Goal: Task Accomplishment & Management: Use online tool/utility

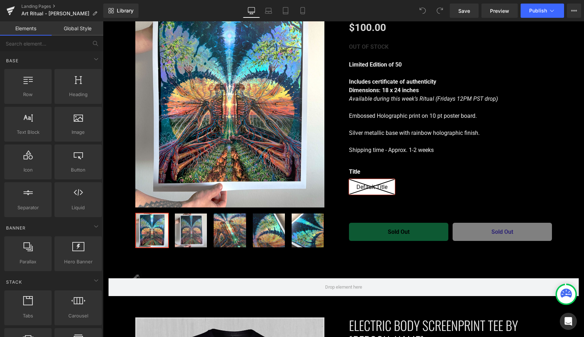
scroll to position [481, 0]
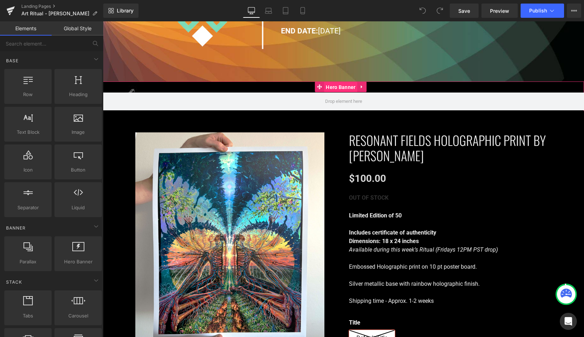
click at [338, 82] on span "Hero Banner" at bounding box center [340, 87] width 33 height 11
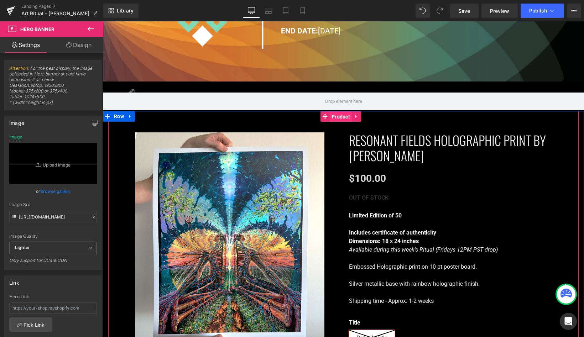
click at [343, 111] on span "Product" at bounding box center [340, 116] width 22 height 11
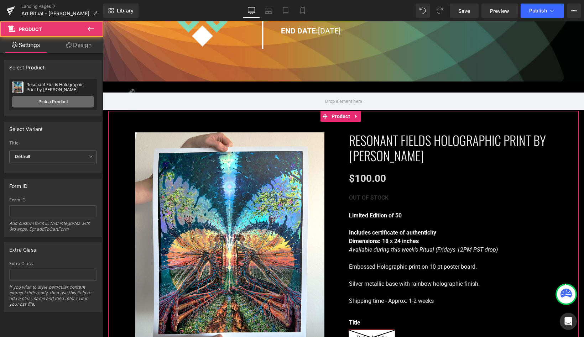
click at [77, 100] on link "Pick a Product" at bounding box center [53, 101] width 82 height 11
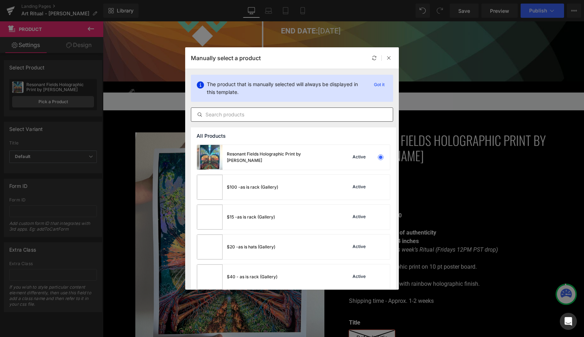
click at [234, 117] on input "text" at bounding box center [291, 114] width 201 height 9
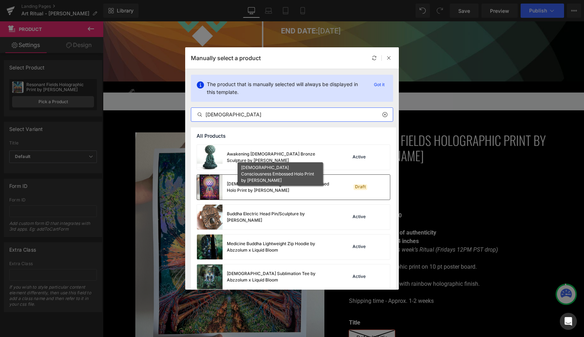
type input "[DEMOGRAPHIC_DATA]"
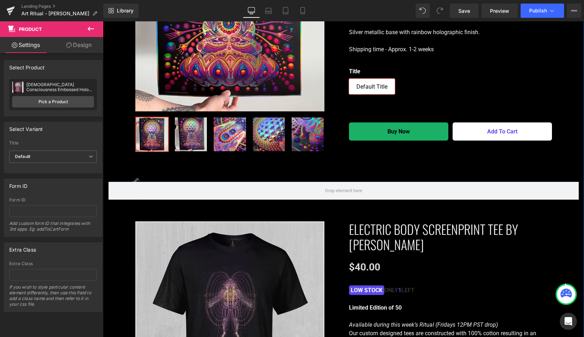
scroll to position [720, 0]
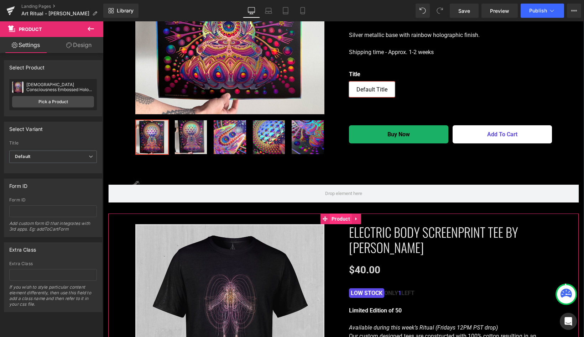
click at [339, 214] on span "Product" at bounding box center [340, 218] width 22 height 11
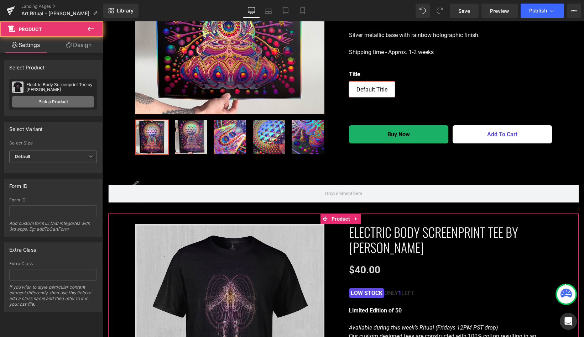
click at [63, 100] on link "Pick a Product" at bounding box center [53, 101] width 82 height 11
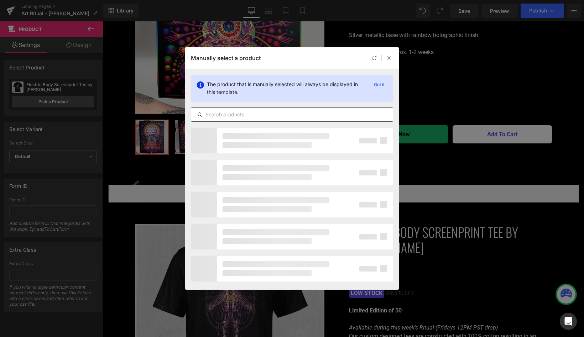
click at [0, 0] on div at bounding box center [0, 0] width 0 height 0
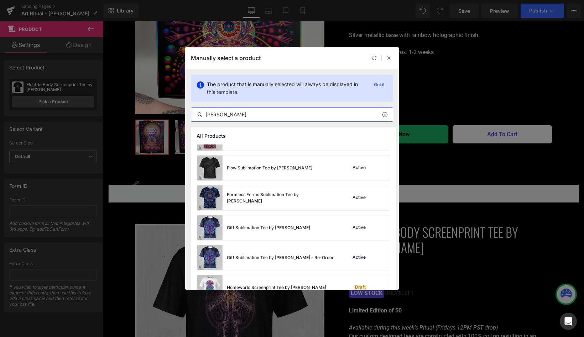
scroll to position [407, 0]
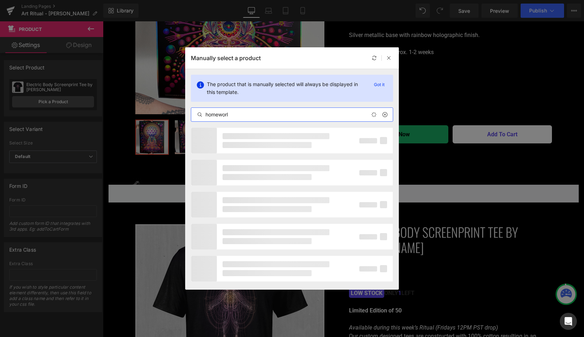
type input "homeworld"
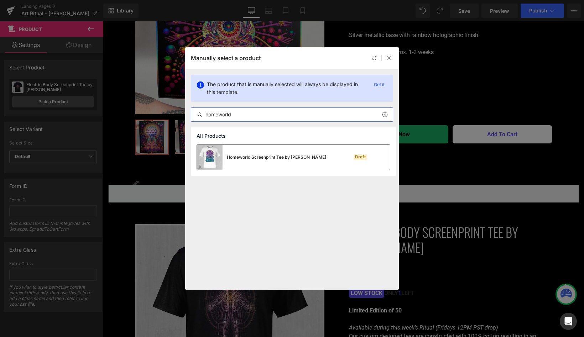
click at [282, 160] on div "Homeworld Screenprint Tee by [PERSON_NAME]" at bounding box center [276, 157] width 99 height 6
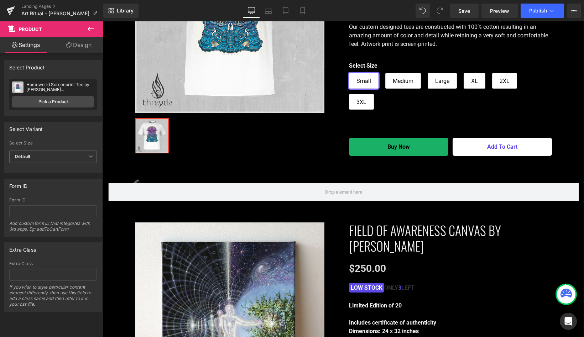
scroll to position [1096, 0]
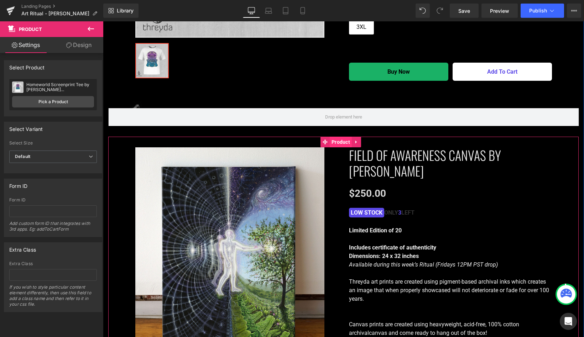
click at [337, 137] on span "Product" at bounding box center [340, 142] width 22 height 11
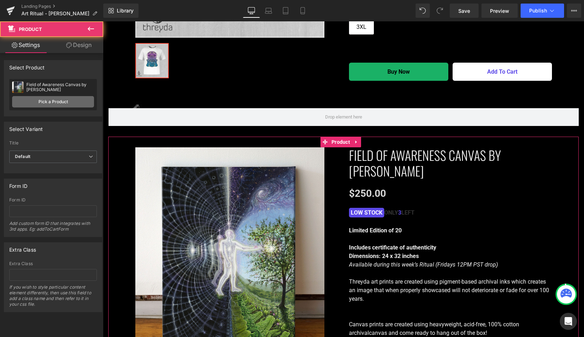
click at [67, 101] on link "Pick a Product" at bounding box center [53, 101] width 82 height 11
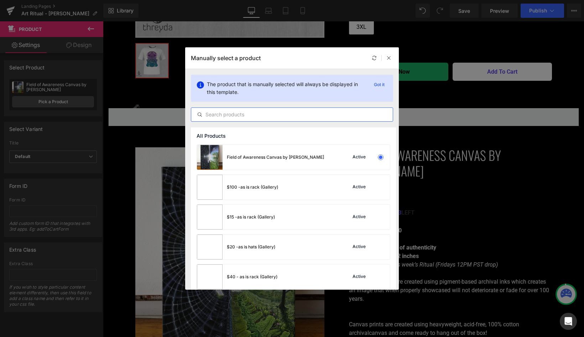
click at [233, 114] on input "text" at bounding box center [291, 114] width 201 height 9
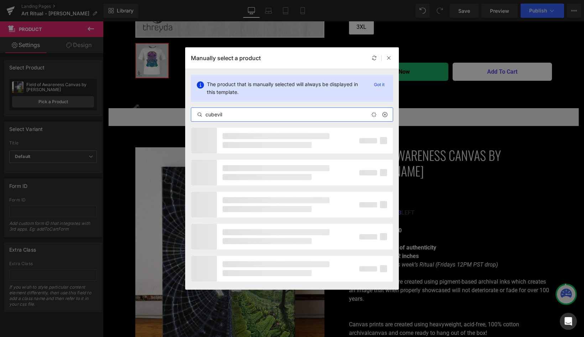
type input "cubevill"
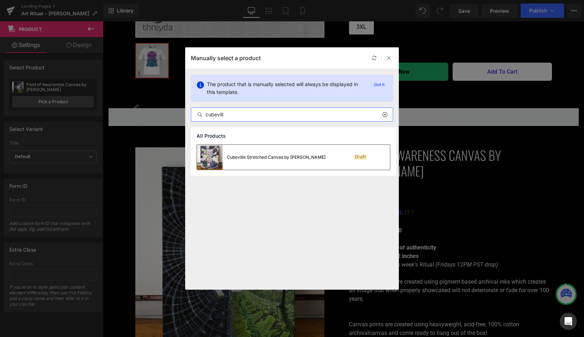
click at [275, 156] on div "Cubeville Stretched Canvas by [PERSON_NAME]" at bounding box center [276, 157] width 99 height 6
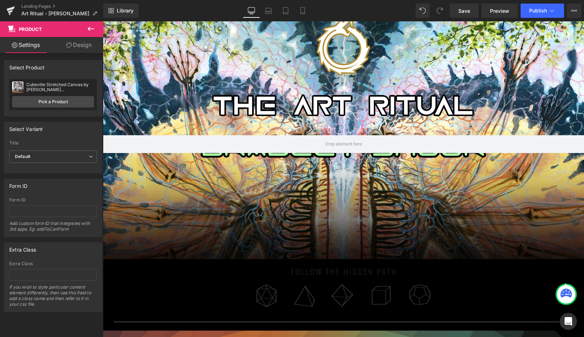
scroll to position [0, 0]
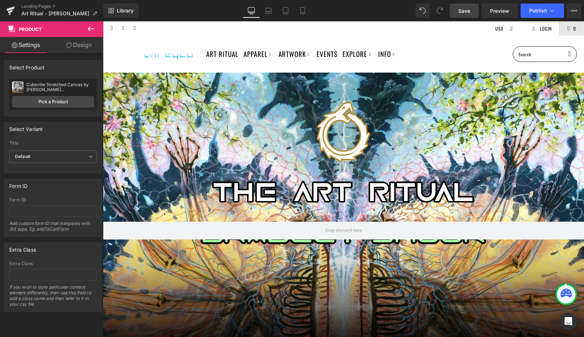
click at [460, 10] on span "Save" at bounding box center [464, 10] width 12 height 7
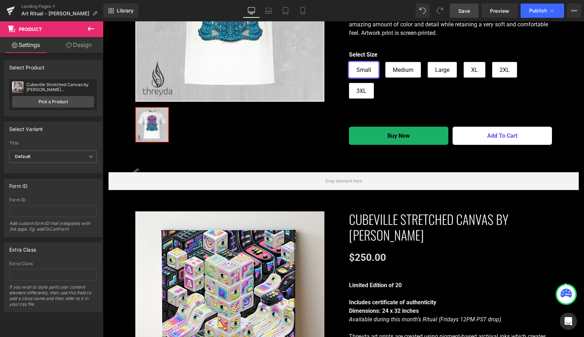
scroll to position [1035, 0]
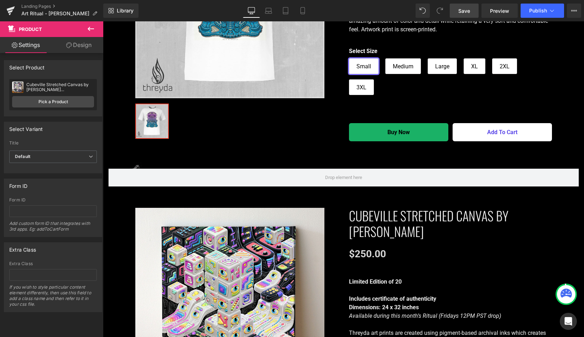
click at [468, 7] on span "Save" at bounding box center [464, 10] width 12 height 7
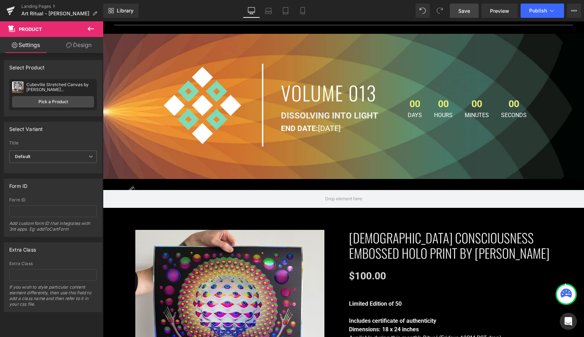
scroll to position [392, 0]
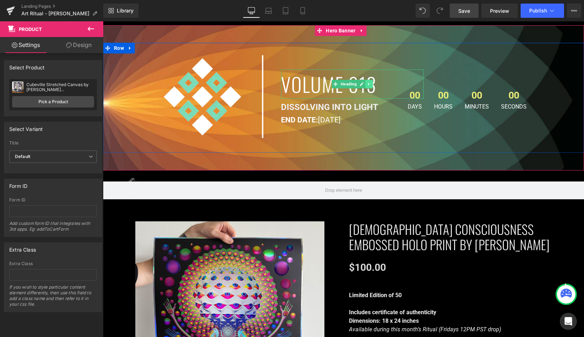
click at [369, 80] on link at bounding box center [368, 84] width 7 height 9
click at [380, 83] on icon at bounding box center [380, 84] width 1 height 2
click at [379, 79] on h1 "VOLUME 013" at bounding box center [352, 84] width 142 height 30
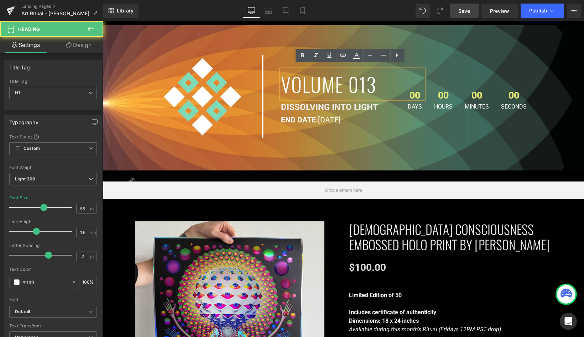
click at [375, 79] on h1 "VOLUME 013" at bounding box center [352, 84] width 142 height 30
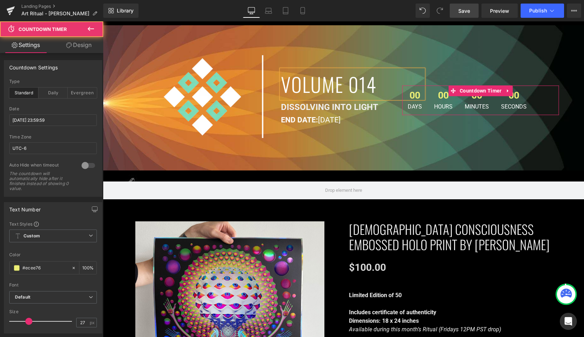
click at [459, 98] on div "00 Minutes" at bounding box center [476, 100] width 35 height 30
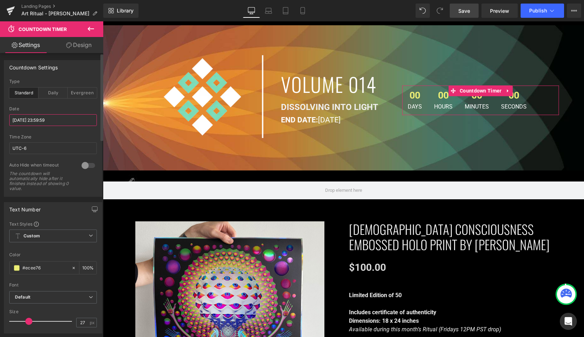
click at [51, 122] on input "[DATE] 23:59:59" at bounding box center [53, 120] width 88 height 12
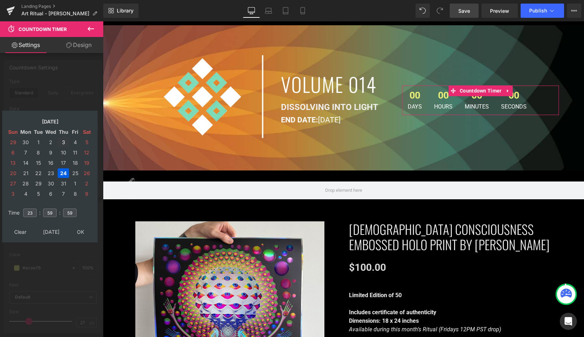
drag, startPoint x: 61, startPoint y: 175, endPoint x: 61, endPoint y: 146, distance: 29.9
click at [61, 146] on tbody "29 30 1 2 3 4 5 6 7 8 9 10 11 12 13 14 15 16 17 18 19 20 21 22 23 24 25 26 27 2…" at bounding box center [49, 167] width 85 height 61
click at [54, 118] on td "[DATE]" at bounding box center [50, 122] width 61 height 10
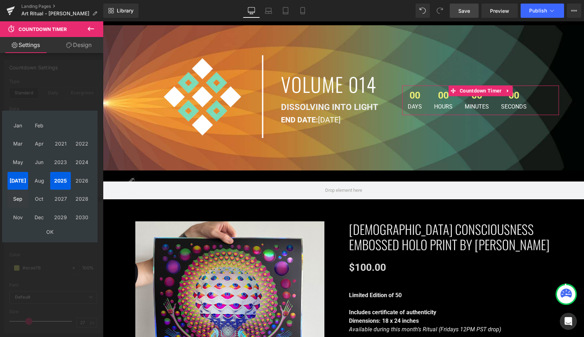
click at [20, 197] on td "Sep" at bounding box center [17, 199] width 21 height 18
click at [45, 226] on table "Jan Feb Mar [DATE] [DATE] [DATE] [DATE] [DATE] [DATE] [DATE] [DATE] [DATE] 2030…" at bounding box center [50, 176] width 88 height 123
click at [48, 234] on td "OK" at bounding box center [49, 232] width 85 height 10
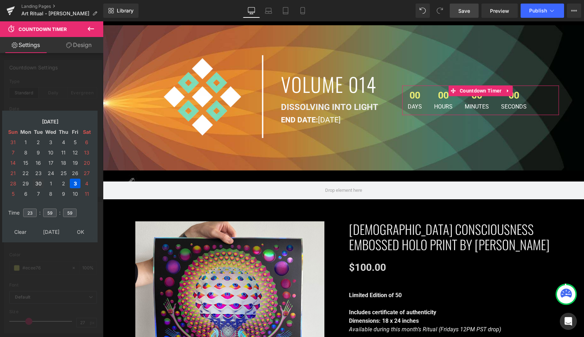
click at [38, 181] on td "30" at bounding box center [38, 184] width 11 height 10
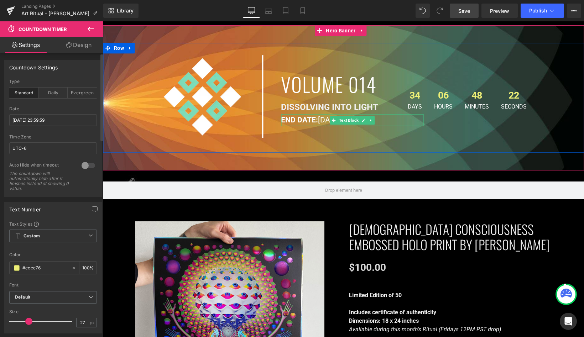
click at [321, 115] on p "END DATE: [DATE]" at bounding box center [352, 120] width 142 height 12
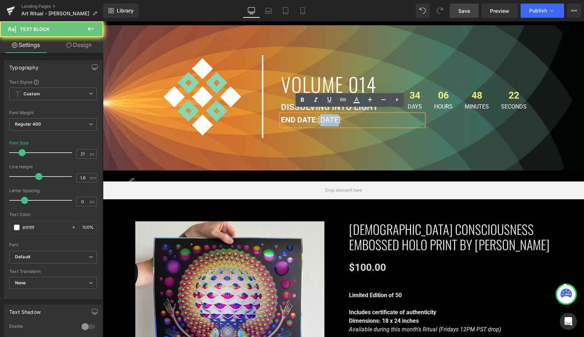
click at [321, 115] on p "END DATE: [DATE]" at bounding box center [352, 120] width 142 height 12
click at [323, 115] on p "END DATE: [DATE]" at bounding box center [352, 120] width 142 height 12
drag, startPoint x: 353, startPoint y: 115, endPoint x: 317, endPoint y: 116, distance: 36.3
click at [317, 116] on p "END DATE: [DATE]" at bounding box center [352, 120] width 142 height 12
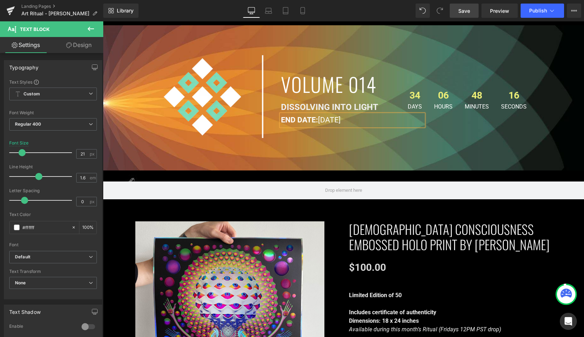
click at [408, 143] on div "Image VOLUME 014 Heading DISSOLVING INTO LIGHT Text Block END DATE: [DATE] Text…" at bounding box center [343, 98] width 481 height 110
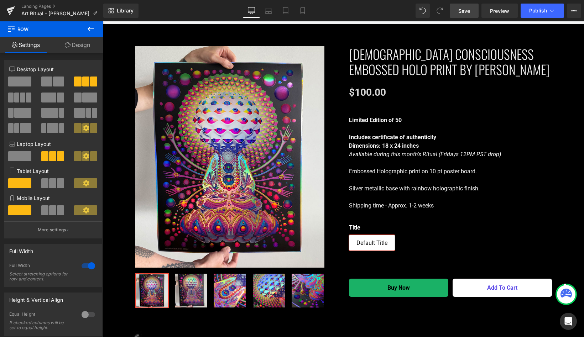
scroll to position [590, 0]
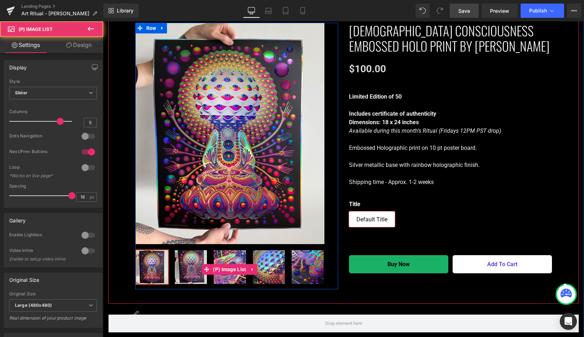
click at [182, 250] on img at bounding box center [191, 267] width 32 height 34
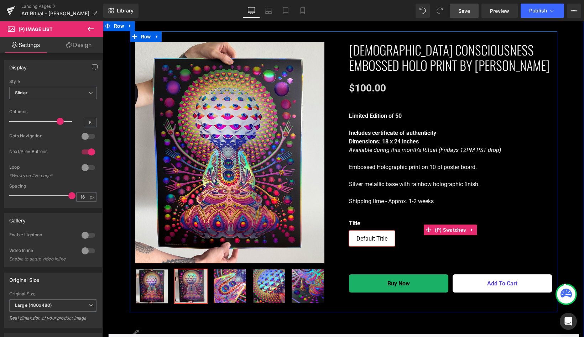
scroll to position [566, 0]
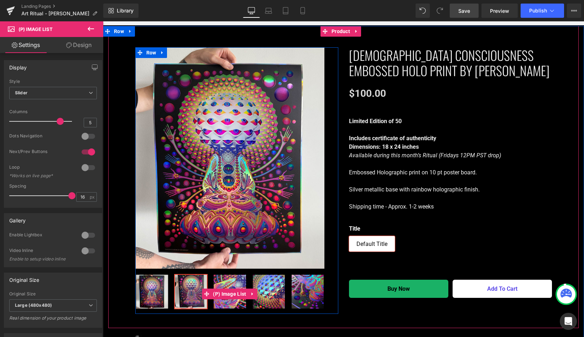
click at [146, 279] on img at bounding box center [152, 292] width 32 height 34
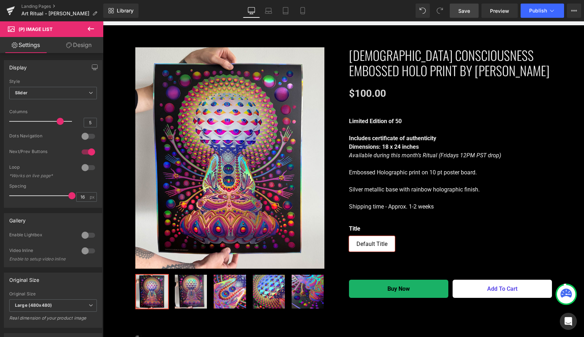
click at [466, 8] on span "Save" at bounding box center [464, 10] width 12 height 7
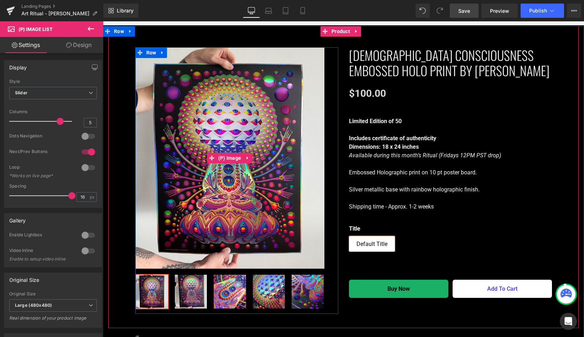
scroll to position [577, 0]
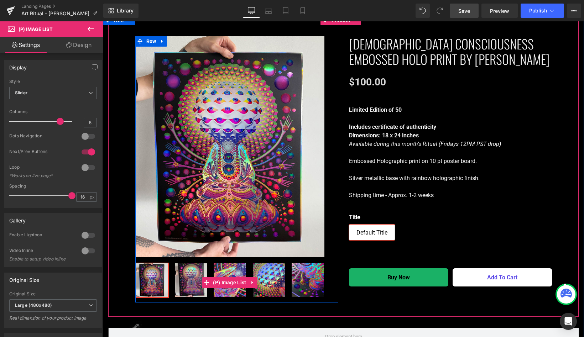
click at [225, 266] on img at bounding box center [229, 280] width 32 height 34
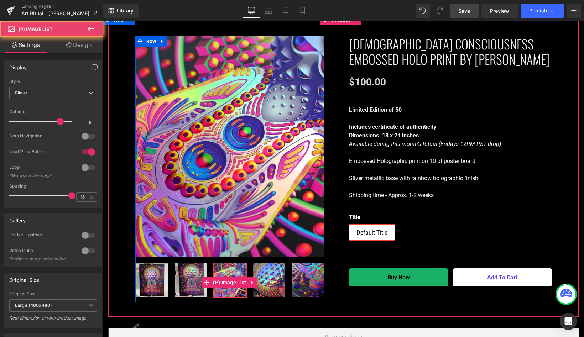
click at [193, 265] on img at bounding box center [191, 280] width 32 height 34
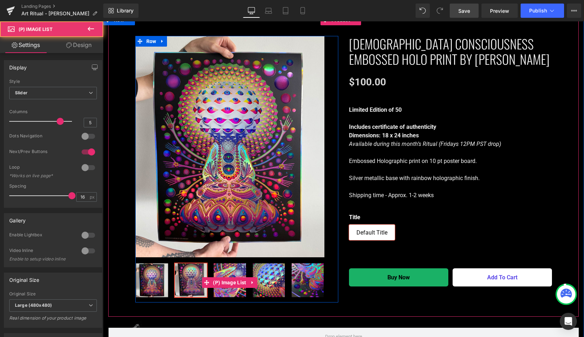
click at [158, 270] on img at bounding box center [152, 280] width 32 height 34
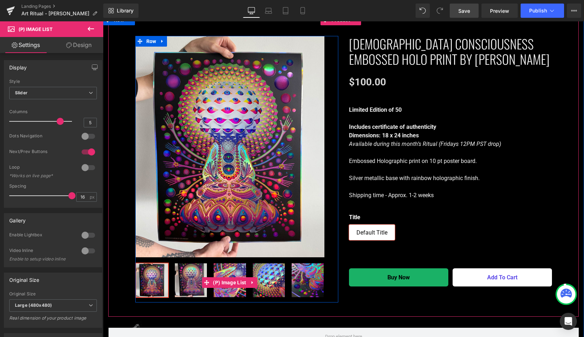
click at [156, 278] on img at bounding box center [152, 280] width 32 height 34
click at [183, 268] on img at bounding box center [191, 280] width 32 height 34
click at [221, 263] on img at bounding box center [229, 280] width 32 height 34
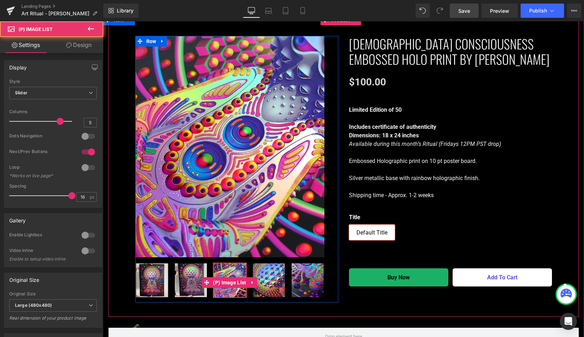
click at [263, 263] on img at bounding box center [269, 280] width 32 height 34
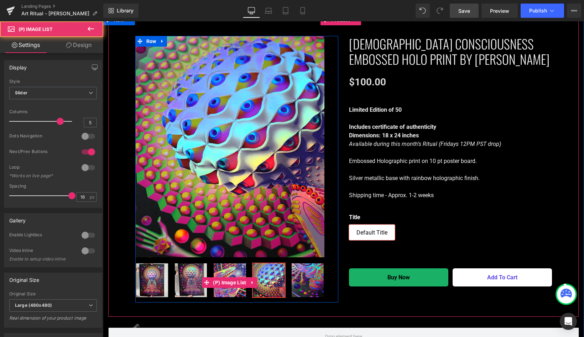
click at [147, 270] on img at bounding box center [152, 280] width 32 height 34
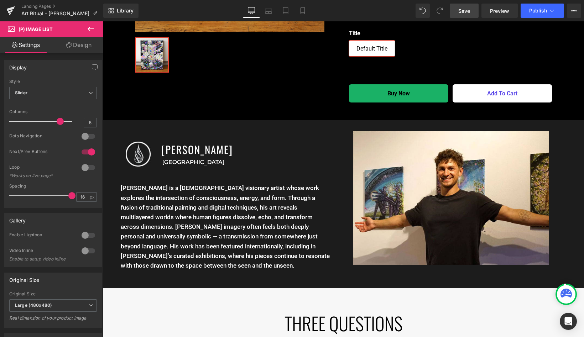
scroll to position [1418, 0]
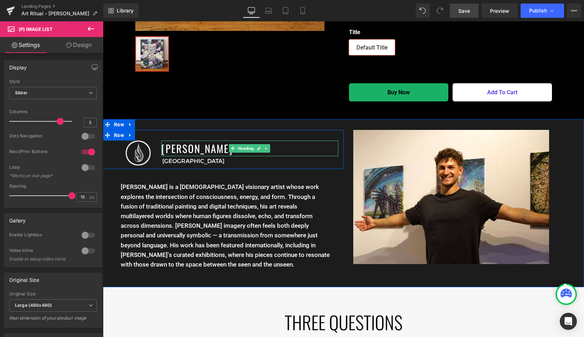
click at [169, 141] on h1 "[PERSON_NAME]" at bounding box center [249, 149] width 177 height 16
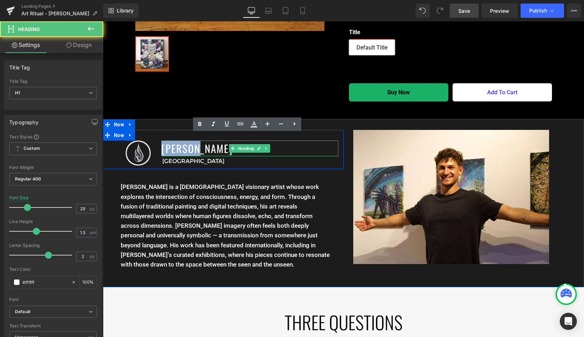
click at [169, 141] on h1 "[PERSON_NAME]" at bounding box center [249, 149] width 177 height 16
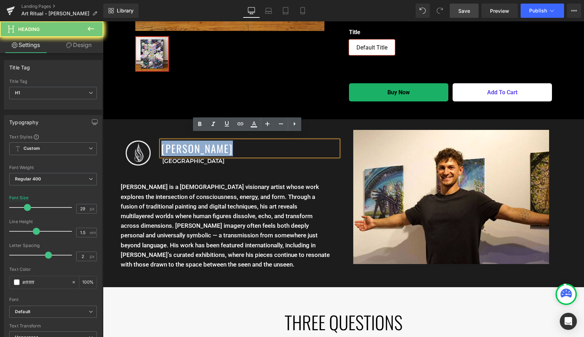
click at [169, 141] on h1 "[PERSON_NAME]" at bounding box center [249, 149] width 177 height 16
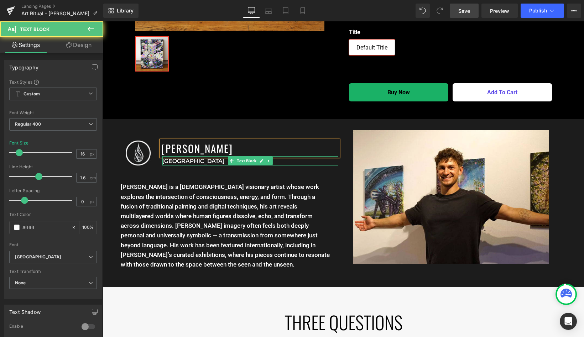
click at [165, 157] on p "[GEOGRAPHIC_DATA]" at bounding box center [250, 161] width 176 height 9
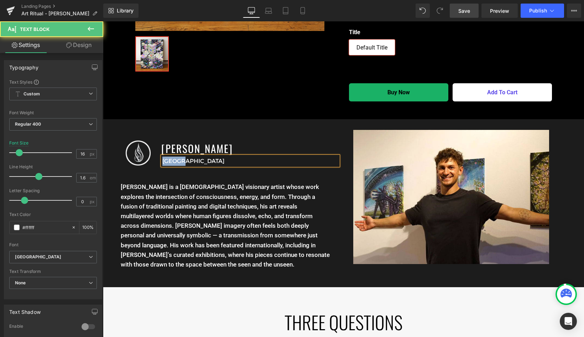
click at [165, 157] on p "[GEOGRAPHIC_DATA]" at bounding box center [250, 161] width 176 height 9
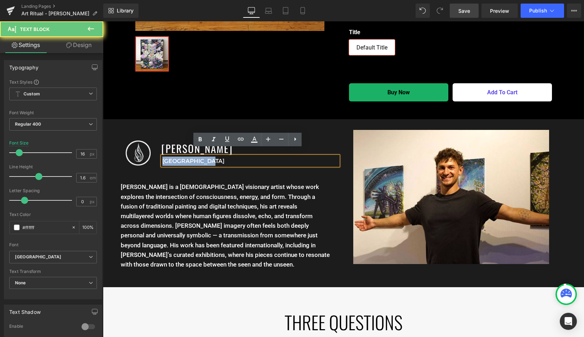
click at [165, 157] on p "[GEOGRAPHIC_DATA]" at bounding box center [250, 161] width 176 height 9
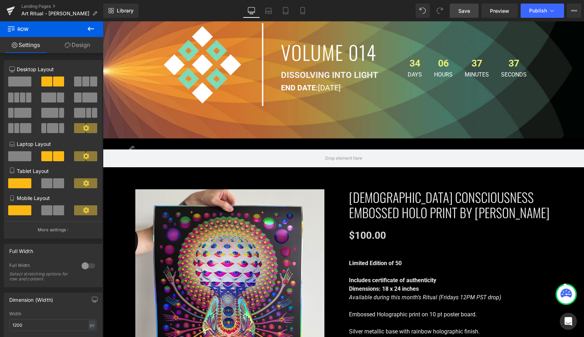
scroll to position [0, 0]
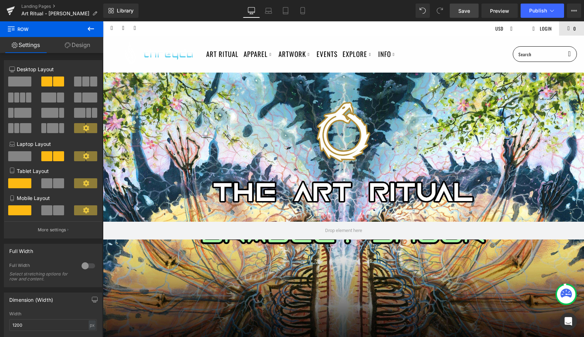
click at [466, 12] on span "Save" at bounding box center [464, 10] width 12 height 7
